Goal: Navigation & Orientation: Find specific page/section

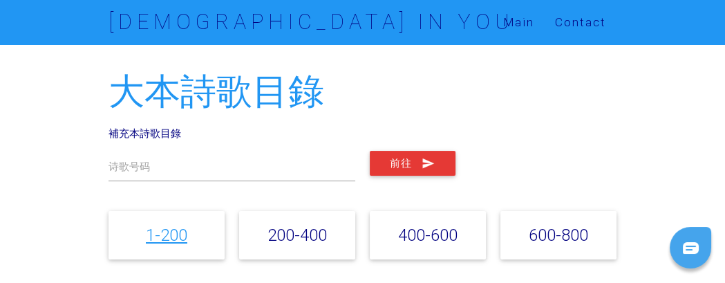
click at [178, 233] on link "1-200" at bounding box center [166, 234] width 41 height 20
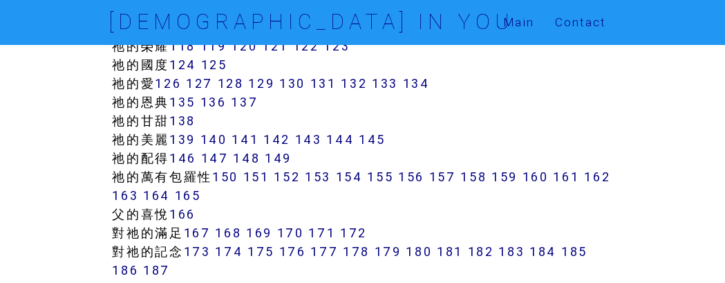
scroll to position [985, 0]
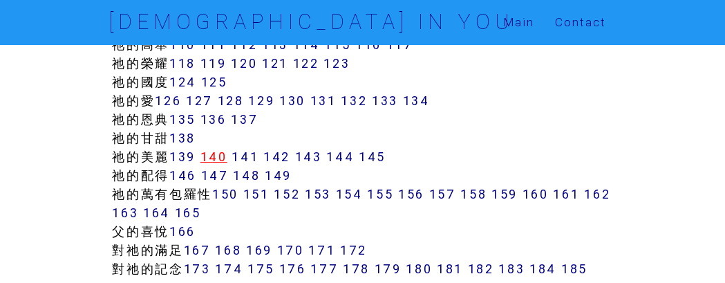
click at [224, 157] on link "140" at bounding box center [213, 157] width 27 height 16
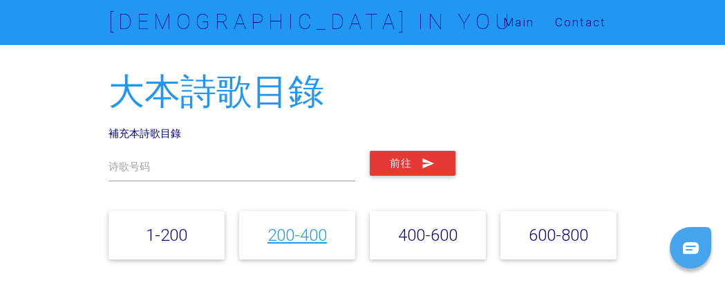
click at [289, 238] on link "200-400" at bounding box center [296, 234] width 59 height 20
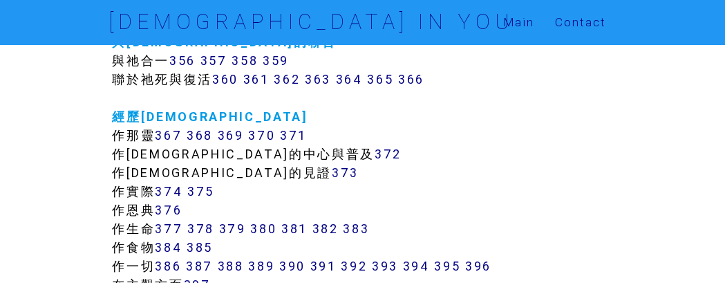
scroll to position [2960, 0]
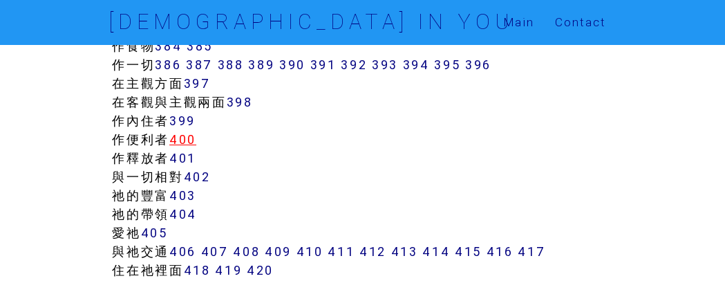
click at [191, 141] on link "400" at bounding box center [182, 139] width 27 height 16
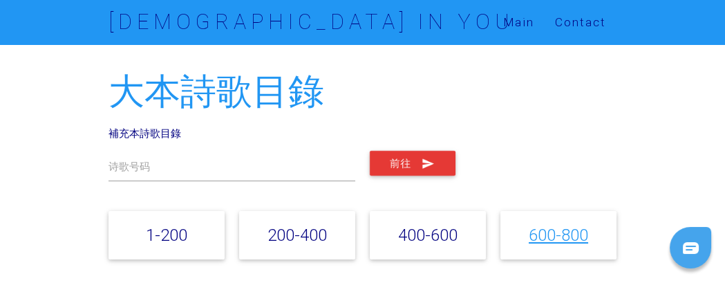
click at [547, 231] on link "600-800" at bounding box center [557, 234] width 59 height 20
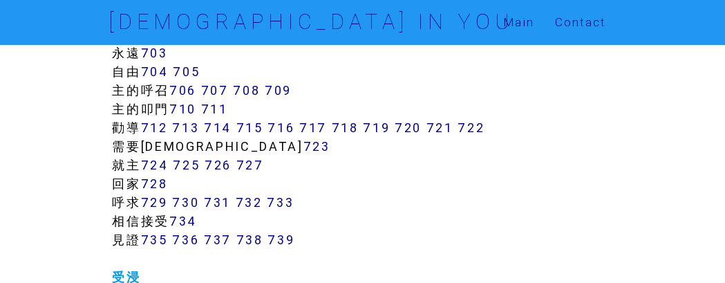
scroll to position [7194, 0]
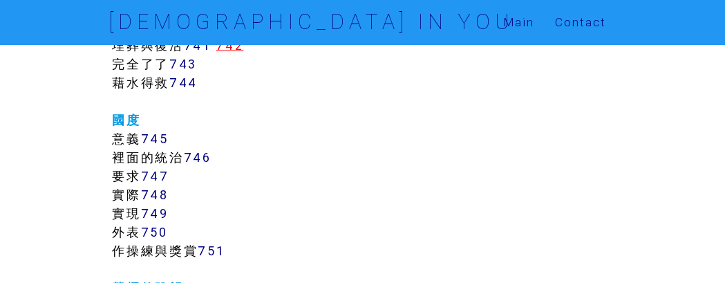
click at [238, 50] on link "742" at bounding box center [230, 45] width 28 height 16
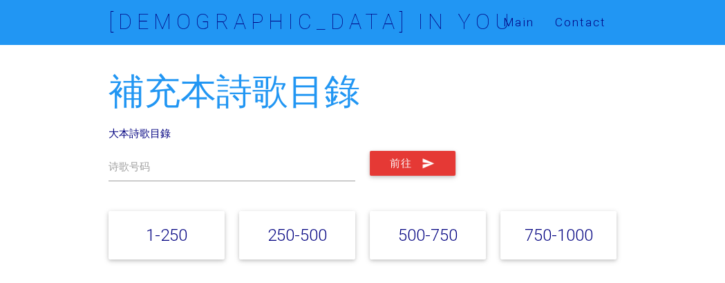
click at [557, 238] on link "750-1000" at bounding box center [558, 234] width 68 height 20
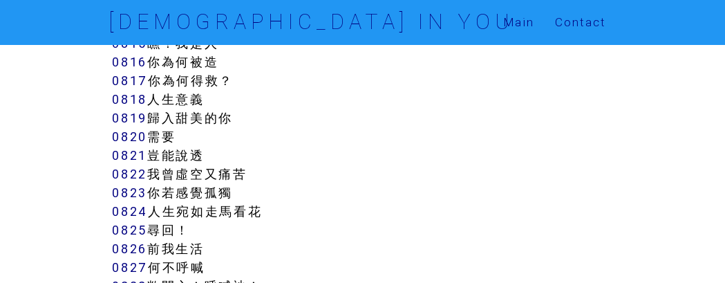
scroll to position [5839, 0]
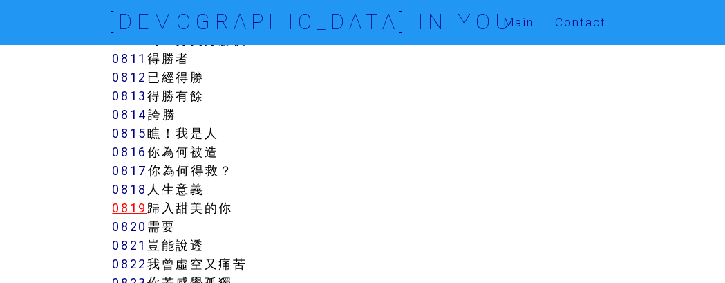
click at [141, 200] on link "0819" at bounding box center [129, 208] width 35 height 16
